Goal: Transaction & Acquisition: Purchase product/service

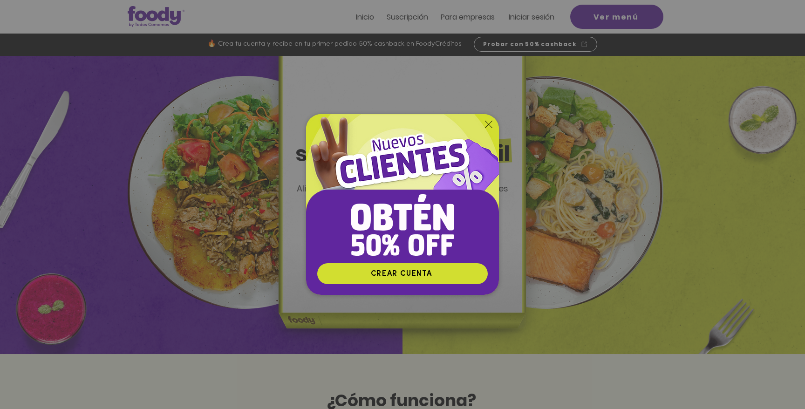
click at [485, 121] on icon "Volver al sitio" at bounding box center [488, 124] width 7 height 7
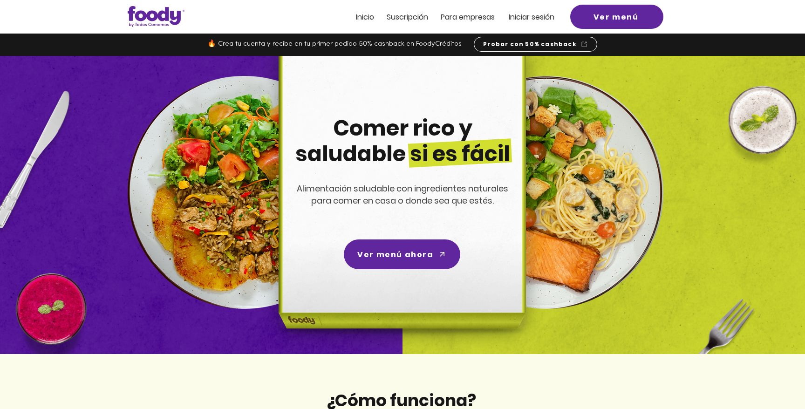
click at [400, 229] on img at bounding box center [400, 205] width 296 height 298
click at [392, 252] on span "Ver menú ahora" at bounding box center [393, 255] width 76 height 12
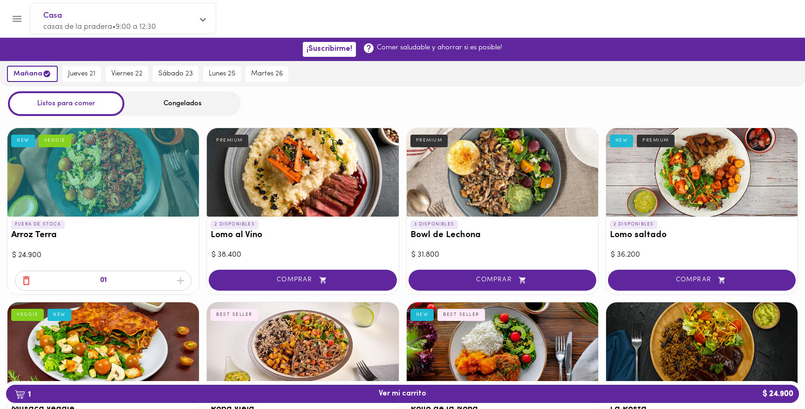
scroll to position [268, 0]
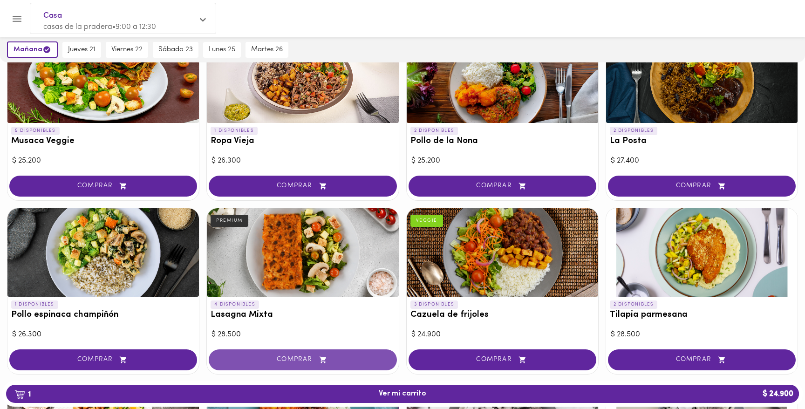
click at [321, 361] on icon "button" at bounding box center [322, 359] width 7 height 7
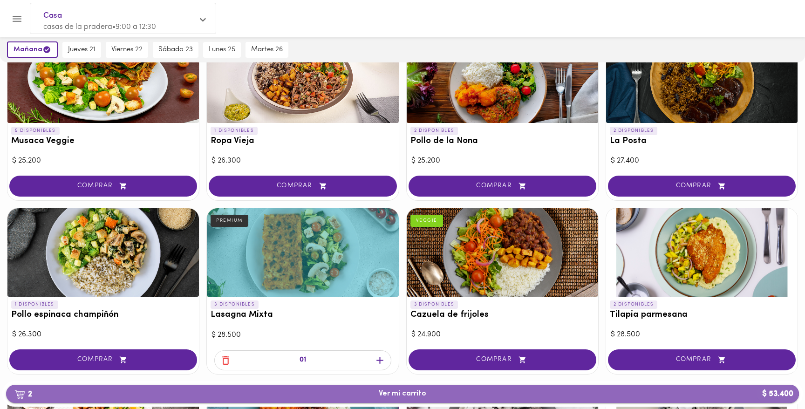
click at [310, 394] on span "2 Ver mi carrito $ 53.400" at bounding box center [403, 393] width 778 height 9
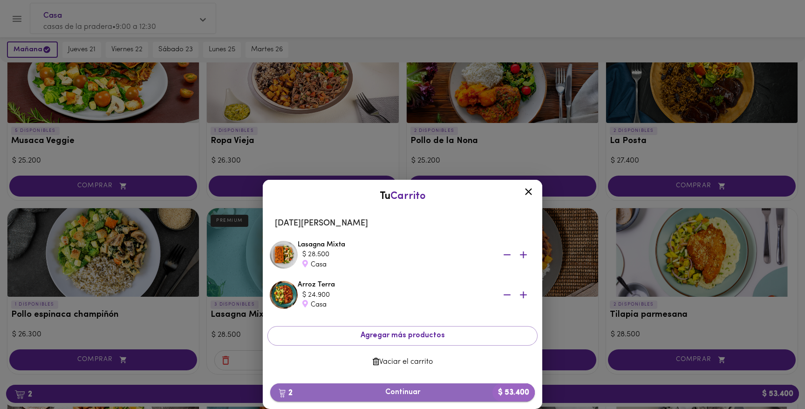
click at [355, 397] on button "2 Continuar $ 53.400" at bounding box center [402, 392] width 265 height 18
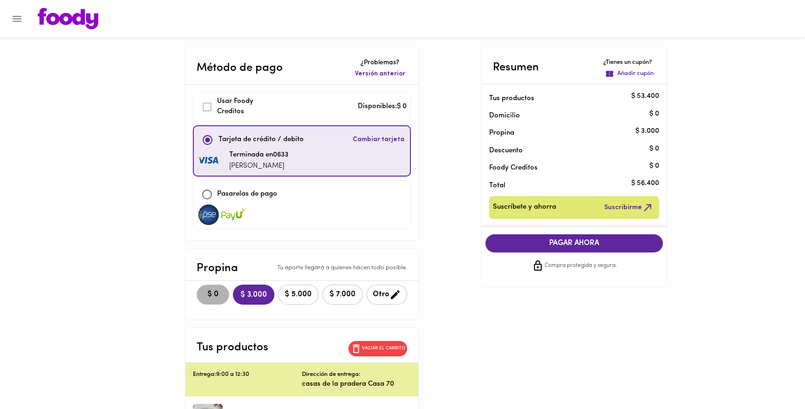
click at [210, 295] on span "$ 0" at bounding box center [213, 294] width 20 height 9
click at [639, 75] on p "Añadir cupón" at bounding box center [635, 73] width 36 height 9
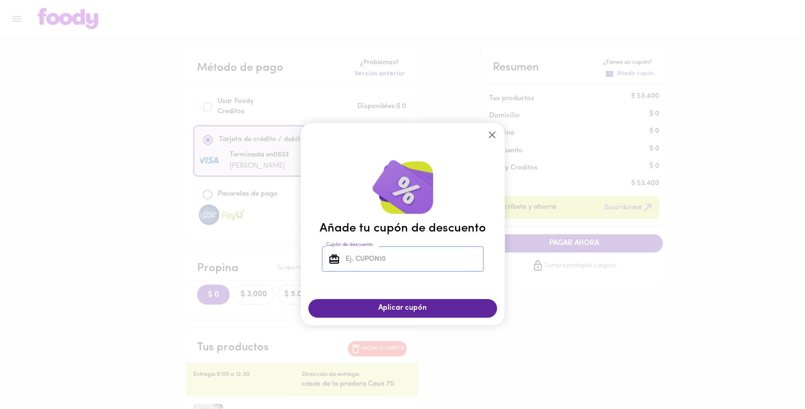
click at [399, 261] on input "Cupón de descuento" at bounding box center [414, 259] width 140 height 26
type input "r"
type input "todoscomemos"
click at [435, 302] on button "Aplicar cupón" at bounding box center [402, 308] width 189 height 18
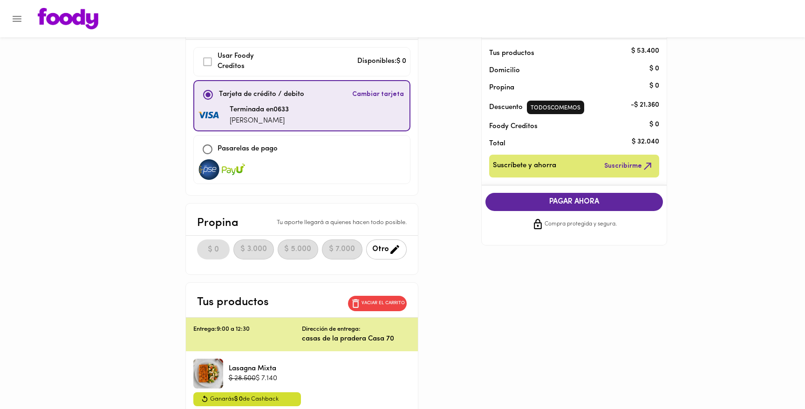
scroll to position [50, 0]
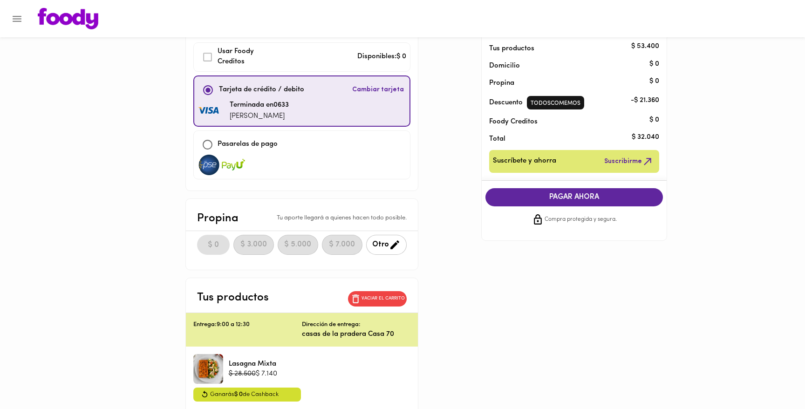
click at [617, 198] on span "PAGAR AHORA" at bounding box center [574, 197] width 159 height 9
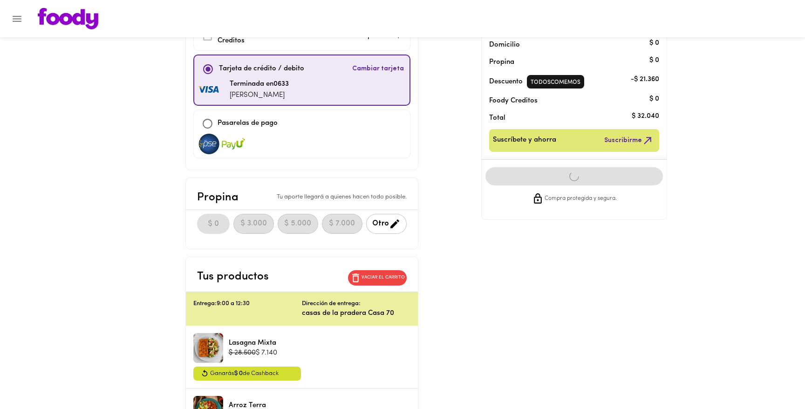
scroll to position [59, 0]
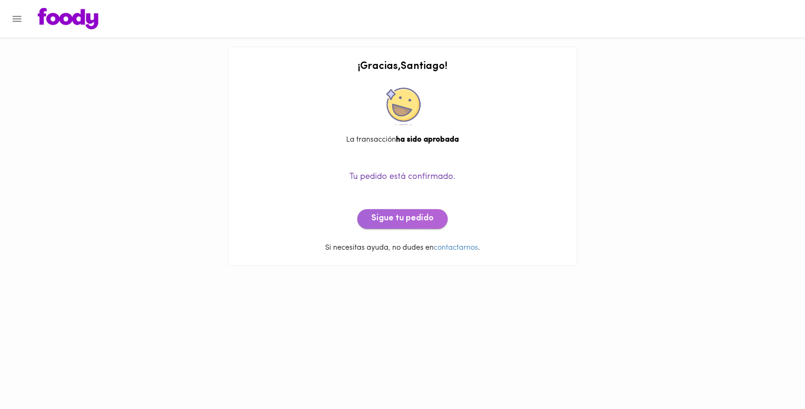
click at [406, 218] on span "Sigue tu pedido" at bounding box center [402, 219] width 62 height 10
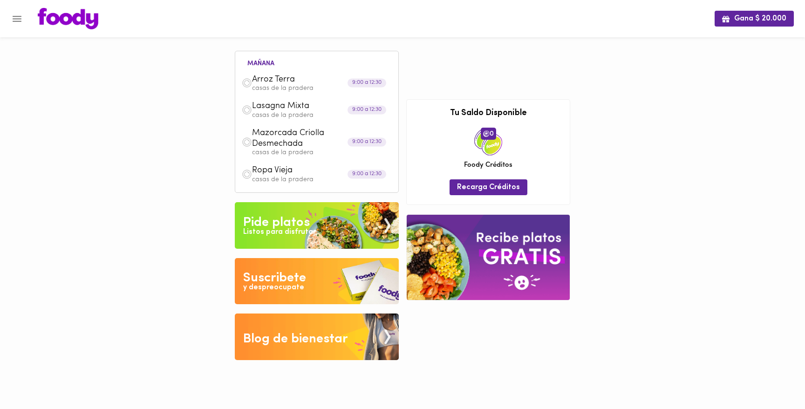
click at [275, 143] on span "Mazorcada Criolla Desmechada" at bounding box center [305, 139] width 107 height 22
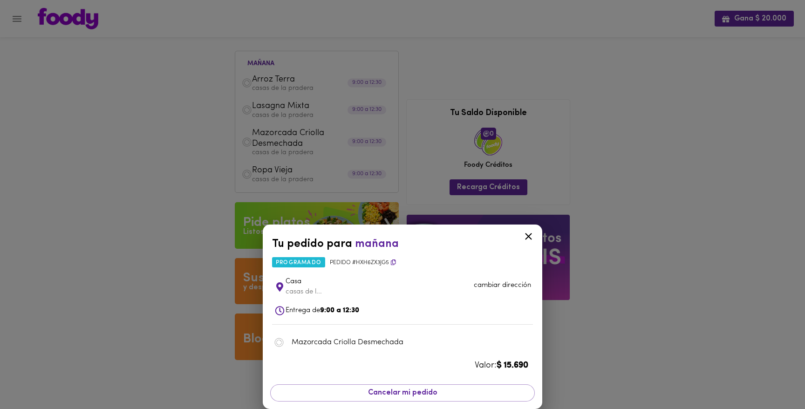
click at [278, 189] on div "Tu pedido para mañana programado Pedido # HXh6ZX3Jg5 Casa casas de l... cambiar…" at bounding box center [402, 204] width 805 height 409
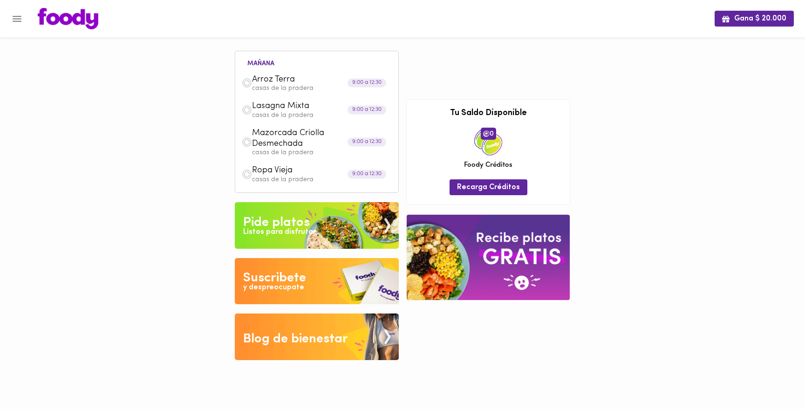
click at [284, 209] on img at bounding box center [317, 225] width 164 height 47
